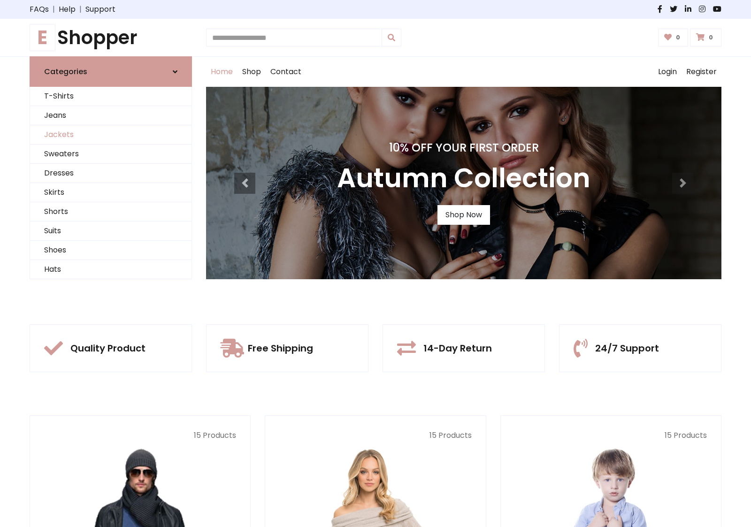
click at [111, 135] on link "Jackets" at bounding box center [111, 134] width 162 height 19
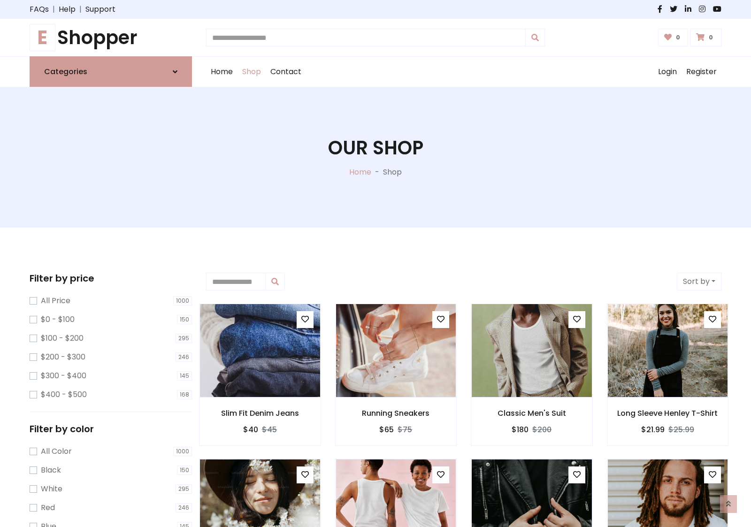
scroll to position [424, 0]
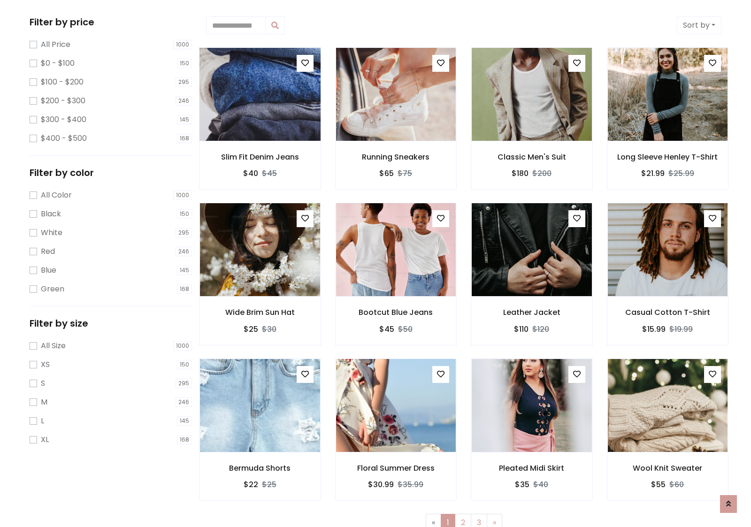
scroll to position [0, 0]
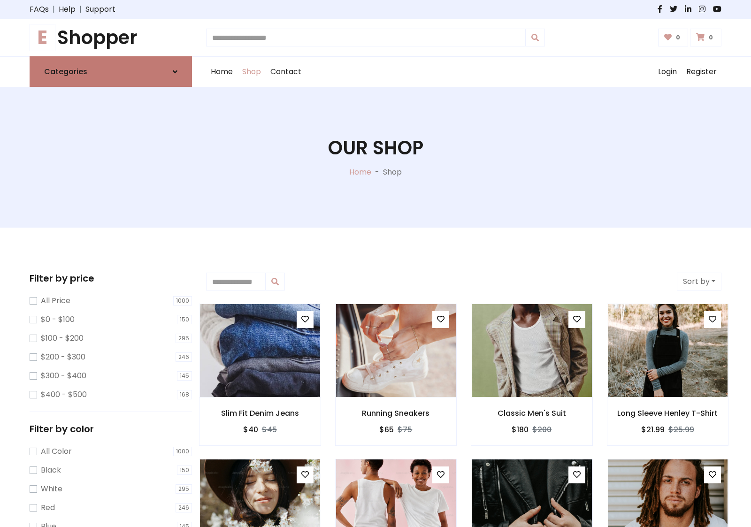
click at [111, 71] on link "Categories" at bounding box center [111, 71] width 162 height 31
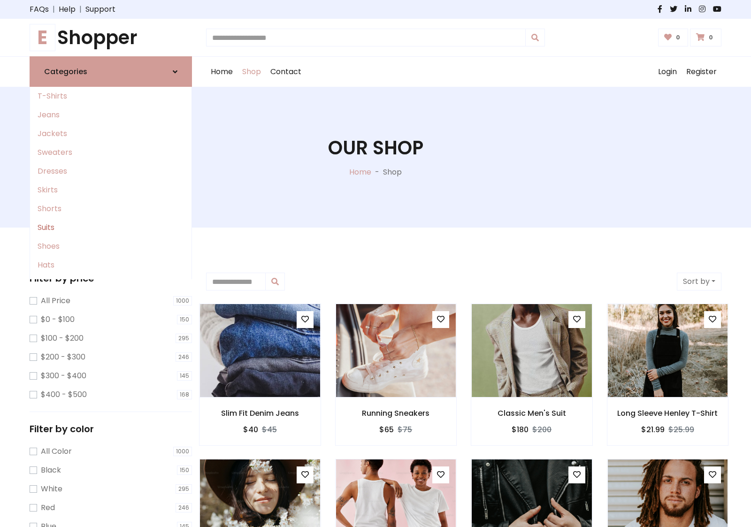
click at [111, 228] on link "Suits" at bounding box center [111, 227] width 162 height 19
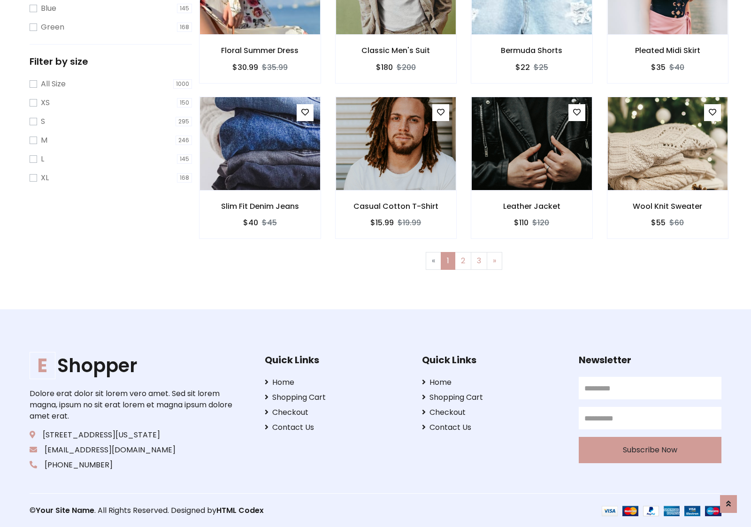
scroll to position [518, 0]
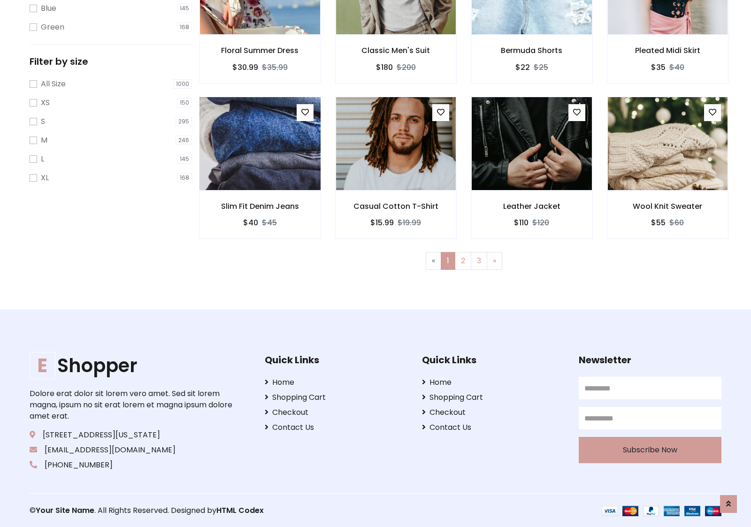
click at [260, 143] on img at bounding box center [260, 143] width 144 height 225
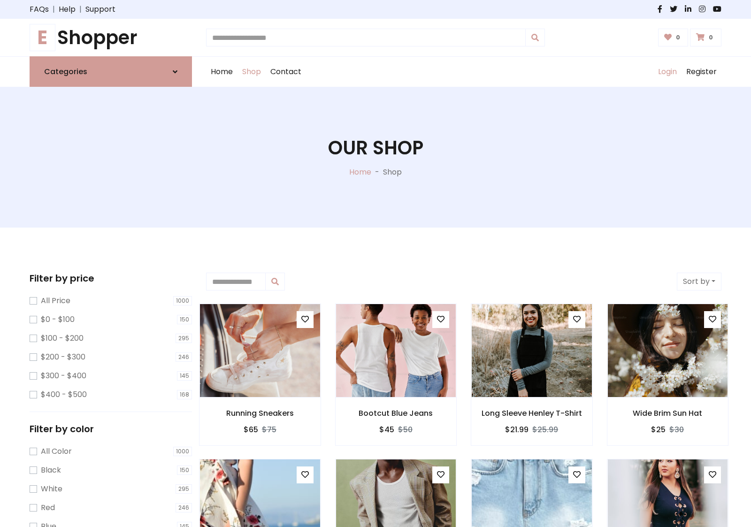
click at [667, 72] on link "Login" at bounding box center [668, 72] width 28 height 30
click at [175, 71] on icon at bounding box center [175, 72] width 5 height 8
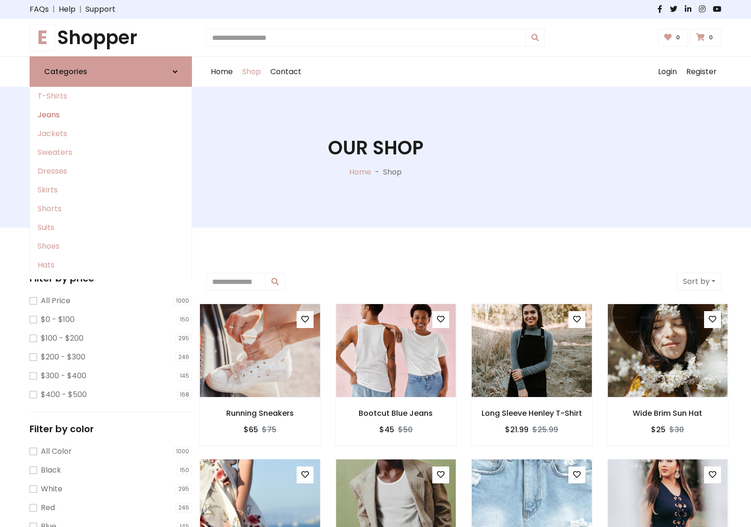
click at [111, 115] on link "Jeans" at bounding box center [111, 115] width 162 height 19
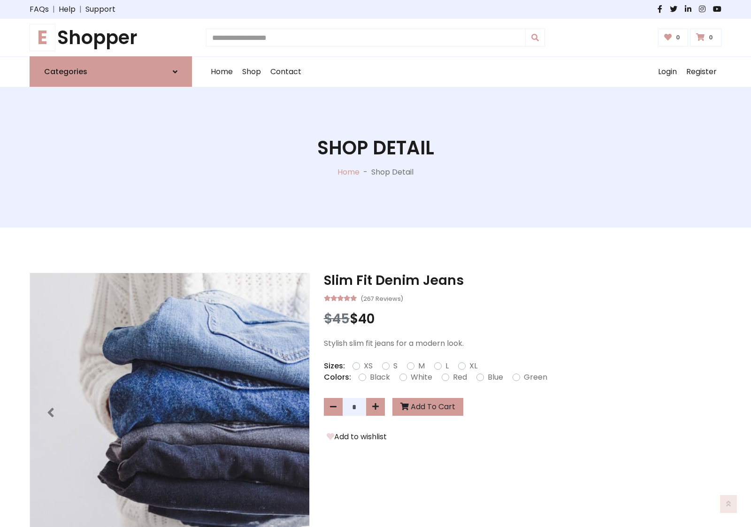
scroll to position [666, 0]
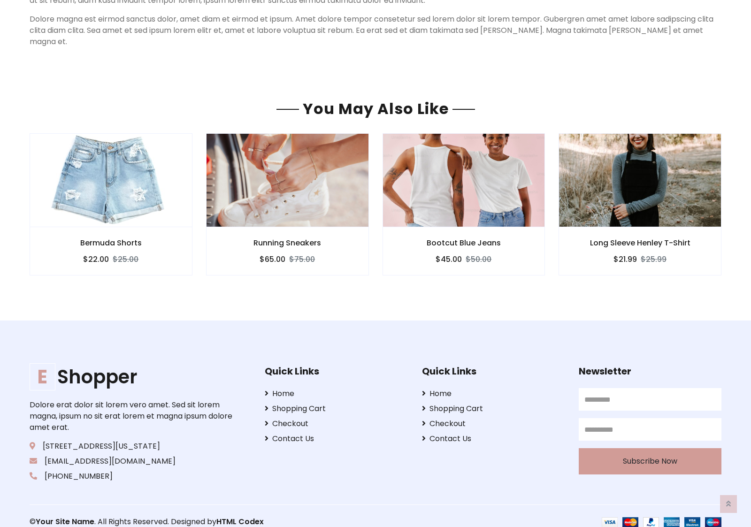
scroll to position [666, 0]
